Goal: Task Accomplishment & Management: Manage account settings

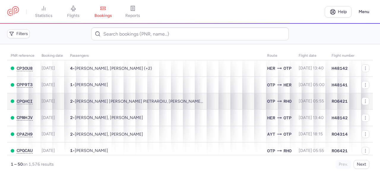
drag, startPoint x: 72, startPoint y: 15, endPoint x: 122, endPoint y: 97, distance: 96.0
click at [72, 15] on span "flights" at bounding box center [73, 15] width 12 height 5
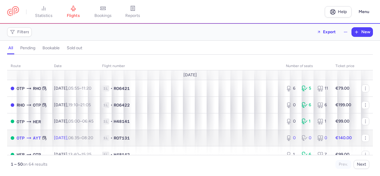
click at [157, 140] on span "1L • RO7131" at bounding box center [190, 138] width 177 height 6
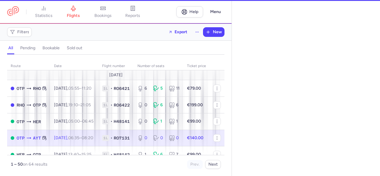
select select "days"
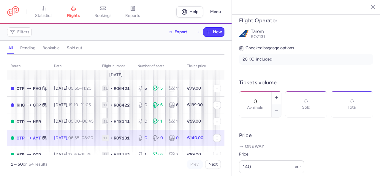
scroll to position [148, 0]
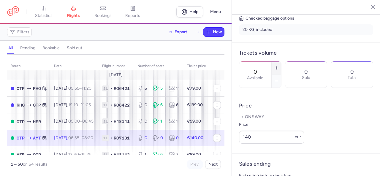
click at [277, 68] on line "button" at bounding box center [276, 68] width 3 height 0
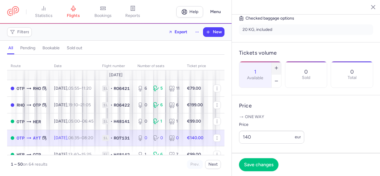
click at [277, 68] on line "button" at bounding box center [276, 68] width 3 height 0
type input "4"
drag, startPoint x: 266, startPoint y: 146, endPoint x: 237, endPoint y: 147, distance: 28.2
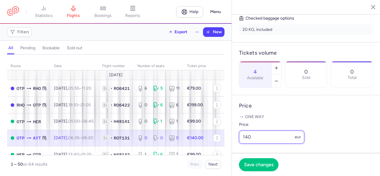
click at [237, 147] on article "Price One way Price 140 eur" at bounding box center [306, 124] width 148 height 58
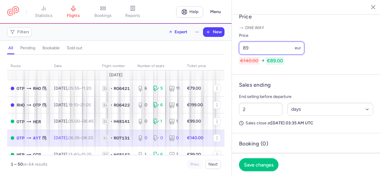
scroll to position [266, 0]
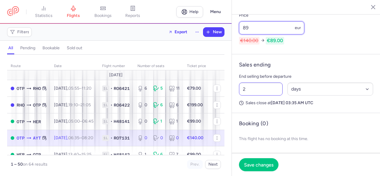
type input "89"
drag, startPoint x: 250, startPoint y: 88, endPoint x: 231, endPoint y: 88, distance: 18.4
click at [231, 88] on div "[GEOGRAPHIC_DATA] [GEOGRAPHIC_DATA] [DATE] Open OTP [GEOGRAPHIC_DATA], [GEOGRAP…" at bounding box center [305, 88] width 148 height 176
type input "12"
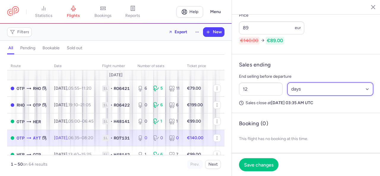
drag, startPoint x: 297, startPoint y: 89, endPoint x: 298, endPoint y: 94, distance: 4.5
click at [297, 89] on select "Select an option hours days" at bounding box center [330, 88] width 86 height 13
select select "hours"
click at [287, 82] on select "Select an option hours days" at bounding box center [330, 88] width 86 height 13
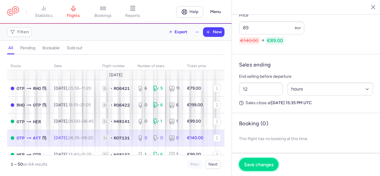
click at [260, 162] on span "Save changes" at bounding box center [258, 164] width 29 height 5
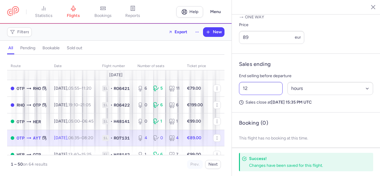
scroll to position [260, 0]
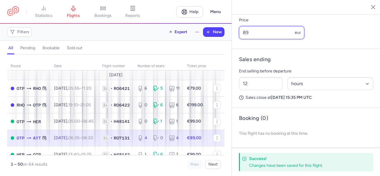
drag, startPoint x: 255, startPoint y: 35, endPoint x: 241, endPoint y: 33, distance: 13.6
click at [241, 33] on input "89" at bounding box center [271, 32] width 65 height 13
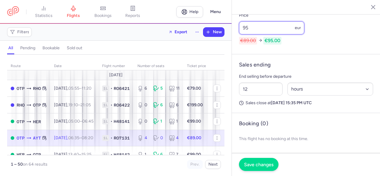
type input "95"
click at [261, 164] on span "Save changes" at bounding box center [258, 164] width 29 height 5
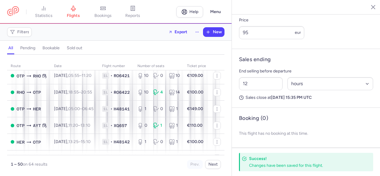
scroll to position [208, 0]
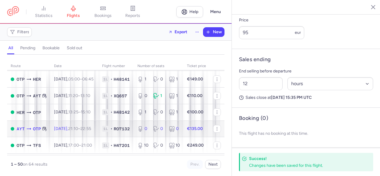
click at [158, 134] on div "0 0 0" at bounding box center [158, 128] width 47 height 11
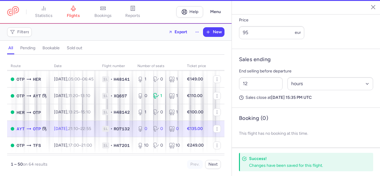
type input "0"
type input "2"
select select "days"
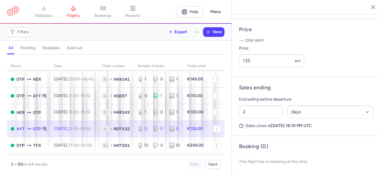
scroll to position [173, 0]
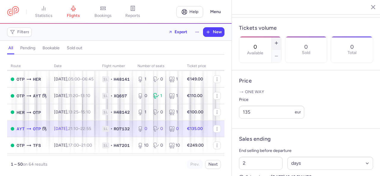
click at [279, 41] on icon "button" at bounding box center [276, 43] width 5 height 5
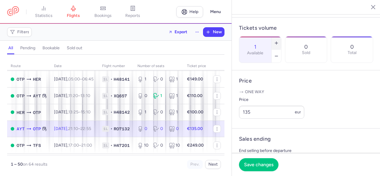
click at [279, 41] on icon "button" at bounding box center [276, 43] width 5 height 5
type input "4"
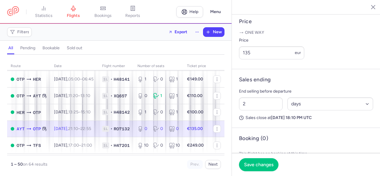
scroll to position [255, 0]
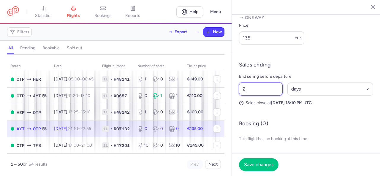
click at [235, 90] on article "Sales ending End selling before departure 2 Select an option hours days Sales c…" at bounding box center [306, 83] width 148 height 59
type input "12"
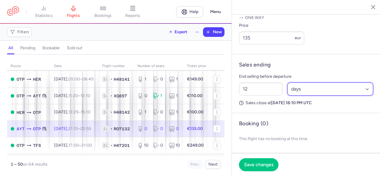
click at [333, 89] on select "Select an option hours days" at bounding box center [330, 88] width 86 height 13
select select "hours"
click at [287, 83] on select "Select an option hours days" at bounding box center [330, 88] width 86 height 13
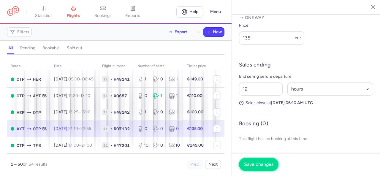
click at [256, 168] on button "Save changes" at bounding box center [258, 164] width 39 height 13
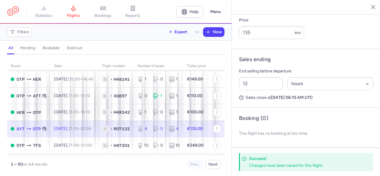
scroll to position [248, 0]
